Goal: Check status: Check status

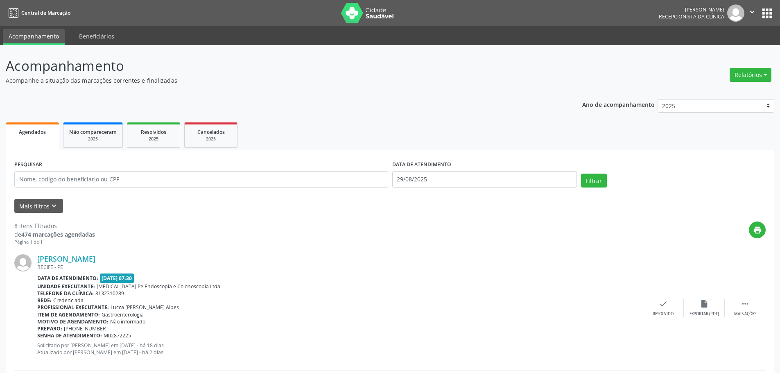
click at [593, 189] on div "Filtrar" at bounding box center [673, 184] width 189 height 20
click at [592, 179] on button "Filtrar" at bounding box center [594, 181] width 26 height 14
click at [555, 185] on input "29/08/2025" at bounding box center [484, 179] width 185 height 16
click at [510, 198] on icon at bounding box center [511, 198] width 6 height 6
select select "8"
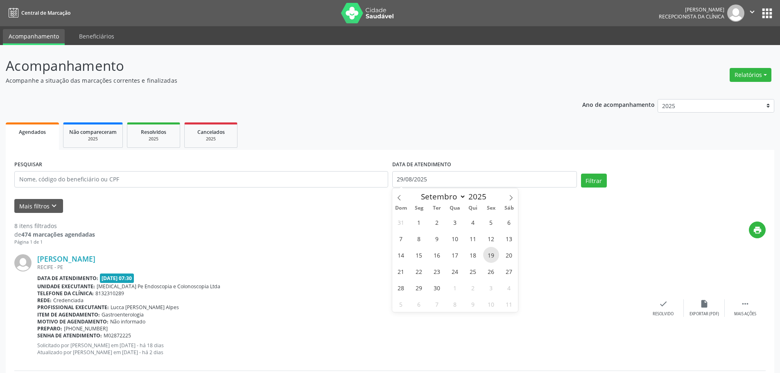
click at [490, 253] on span "19" at bounding box center [491, 255] width 16 height 16
type input "[DATE]"
drag, startPoint x: 490, startPoint y: 253, endPoint x: 496, endPoint y: 253, distance: 5.7
click at [491, 253] on span "19" at bounding box center [491, 255] width 16 height 16
click at [595, 181] on button "Filtrar" at bounding box center [594, 181] width 26 height 14
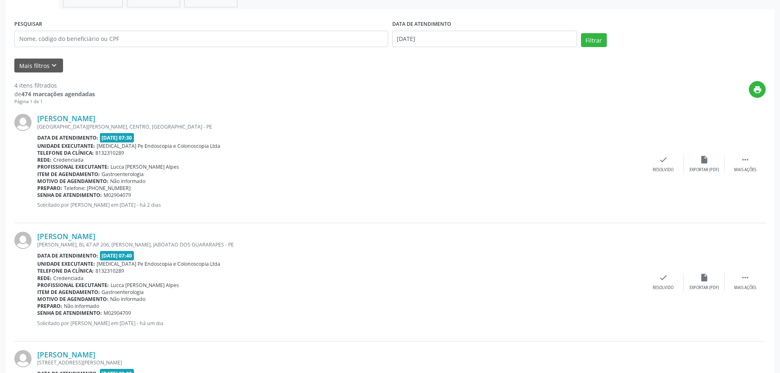
scroll to position [113, 0]
